Goal: Information Seeking & Learning: Learn about a topic

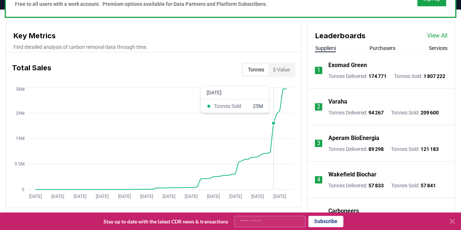
scroll to position [245, 0]
click at [379, 46] on button "Purchasers" at bounding box center [382, 47] width 26 height 7
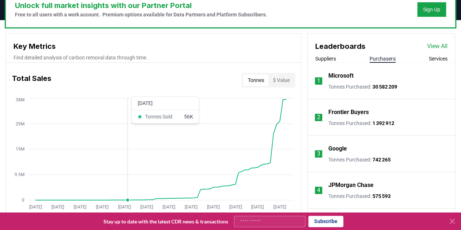
scroll to position [236, 0]
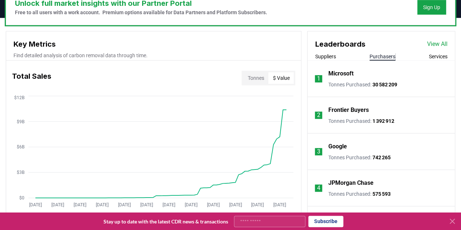
click at [282, 79] on button "$ Value" at bounding box center [280, 78] width 25 height 12
click at [253, 79] on button "Tonnes" at bounding box center [255, 78] width 25 height 12
click at [285, 75] on button "$ Value" at bounding box center [280, 78] width 25 height 12
click at [257, 77] on button "Tonnes" at bounding box center [255, 78] width 25 height 12
click at [280, 76] on button "$ Value" at bounding box center [280, 78] width 25 height 12
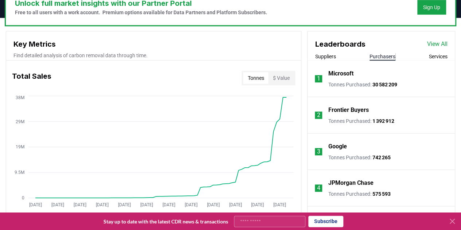
click at [257, 78] on button "Tonnes" at bounding box center [255, 78] width 25 height 12
click at [451, 222] on icon at bounding box center [452, 221] width 4 height 4
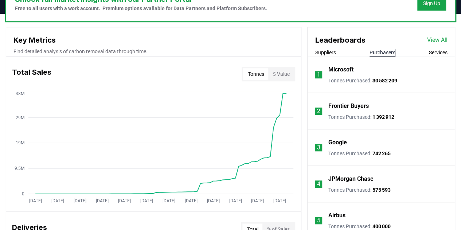
scroll to position [241, 0]
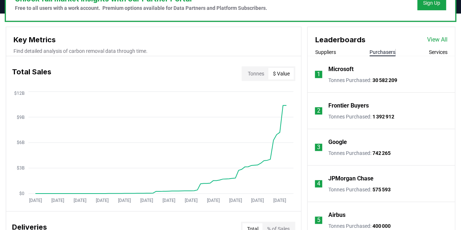
click at [279, 74] on button "$ Value" at bounding box center [280, 74] width 25 height 12
click at [255, 72] on button "Tonnes" at bounding box center [255, 74] width 25 height 12
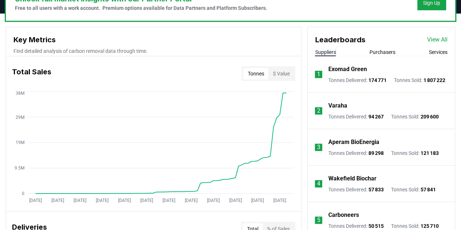
click at [324, 52] on button "Suppliers" at bounding box center [325, 51] width 21 height 7
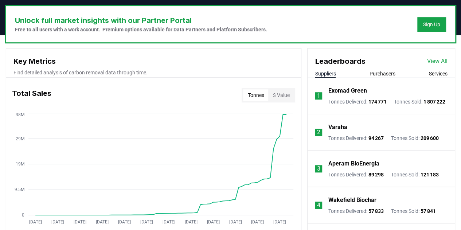
scroll to position [216, 0]
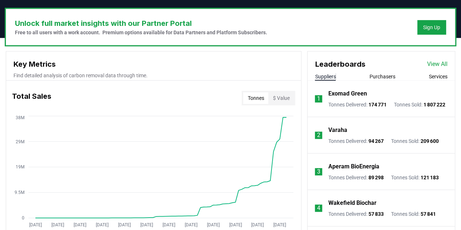
click at [284, 97] on button "$ Value" at bounding box center [280, 98] width 25 height 12
click at [255, 96] on button "Tonnes" at bounding box center [255, 98] width 25 height 12
click at [203, 105] on div "Total Sales Tonnes $ Value" at bounding box center [153, 98] width 295 height 26
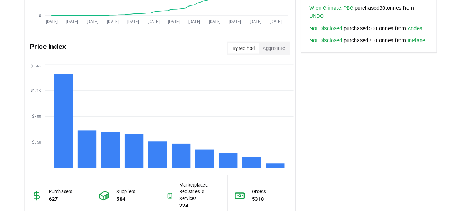
scroll to position [602, 0]
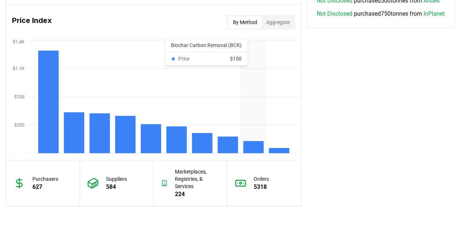
click at [261, 90] on icon "$350 $700 $1.1K $1.4K" at bounding box center [153, 96] width 295 height 117
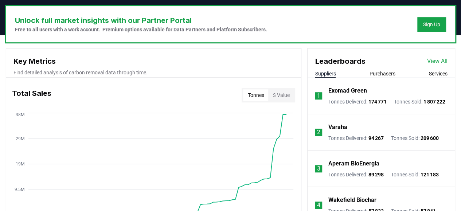
scroll to position [219, 0]
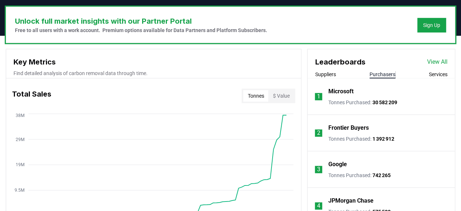
click at [385, 73] on button "Purchasers" at bounding box center [382, 74] width 26 height 7
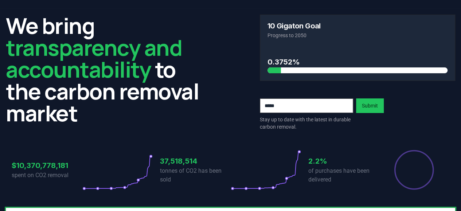
scroll to position [0, 0]
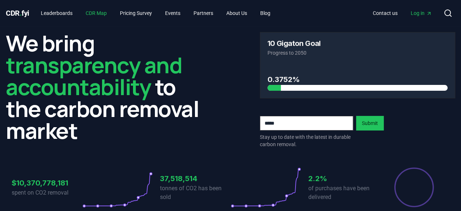
click at [95, 10] on link "CDR Map" at bounding box center [96, 13] width 33 height 13
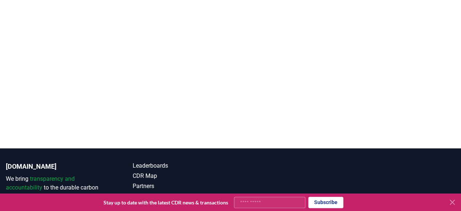
scroll to position [169, 0]
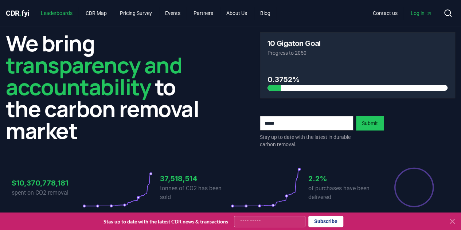
click at [64, 13] on link "Leaderboards" at bounding box center [56, 13] width 43 height 13
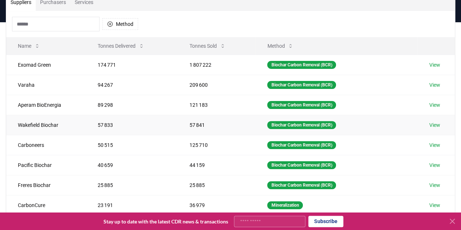
scroll to position [43, 0]
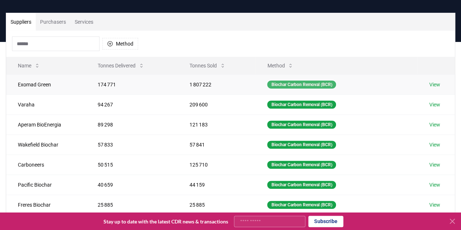
click at [300, 85] on div "Biochar Carbon Removal (BCR)" at bounding box center [301, 84] width 69 height 8
click at [436, 85] on link "View" at bounding box center [434, 84] width 11 height 7
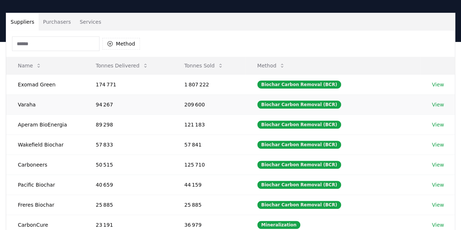
scroll to position [43, 0]
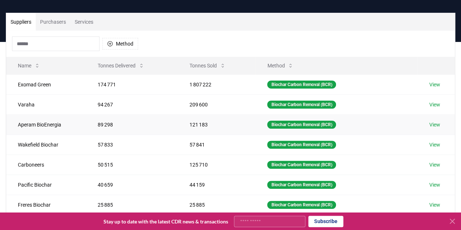
click at [437, 124] on link "View" at bounding box center [434, 124] width 11 height 7
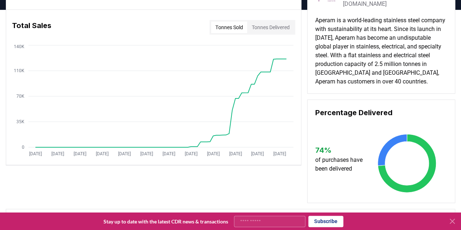
scroll to position [45, 0]
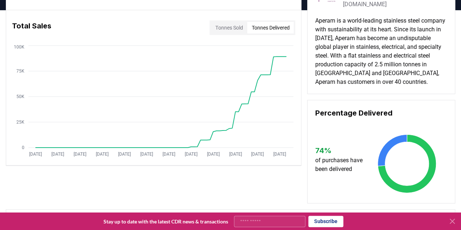
click at [270, 28] on button "Tonnes Delivered" at bounding box center [270, 28] width 47 height 12
click at [223, 23] on button "Tonnes Sold" at bounding box center [229, 28] width 36 height 12
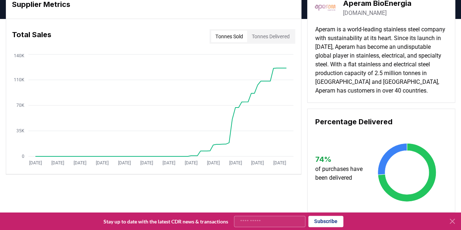
scroll to position [37, 0]
click at [270, 32] on button "Tonnes Delivered" at bounding box center [270, 36] width 47 height 12
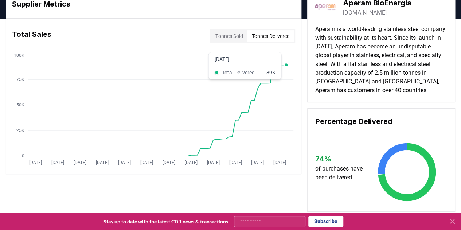
drag, startPoint x: 270, startPoint y: 32, endPoint x: 285, endPoint y: 66, distance: 37.3
click at [285, 66] on div "Total Sales Tonnes Sold Tonnes Delivered Jan 2019 Aug 2019 Mar 2020 Oct 2020 Ma…" at bounding box center [153, 96] width 295 height 155
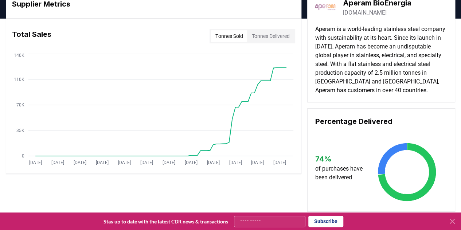
click at [220, 31] on button "Tonnes Sold" at bounding box center [229, 36] width 36 height 12
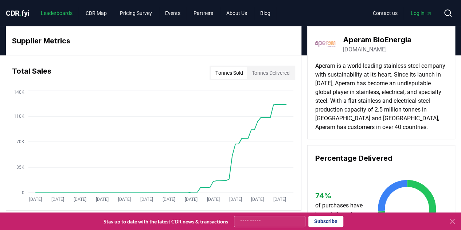
click at [62, 14] on link "Leaderboards" at bounding box center [56, 13] width 43 height 13
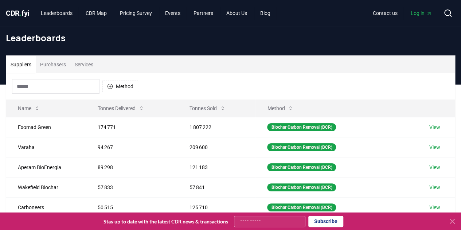
click at [84, 64] on button "Services" at bounding box center [83, 64] width 27 height 17
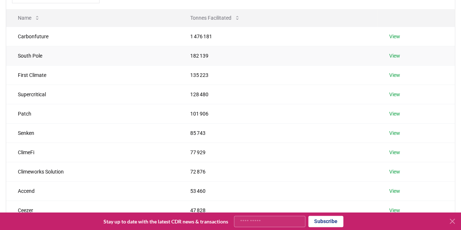
scroll to position [119, 0]
